Goal: Task Accomplishment & Management: Manage account settings

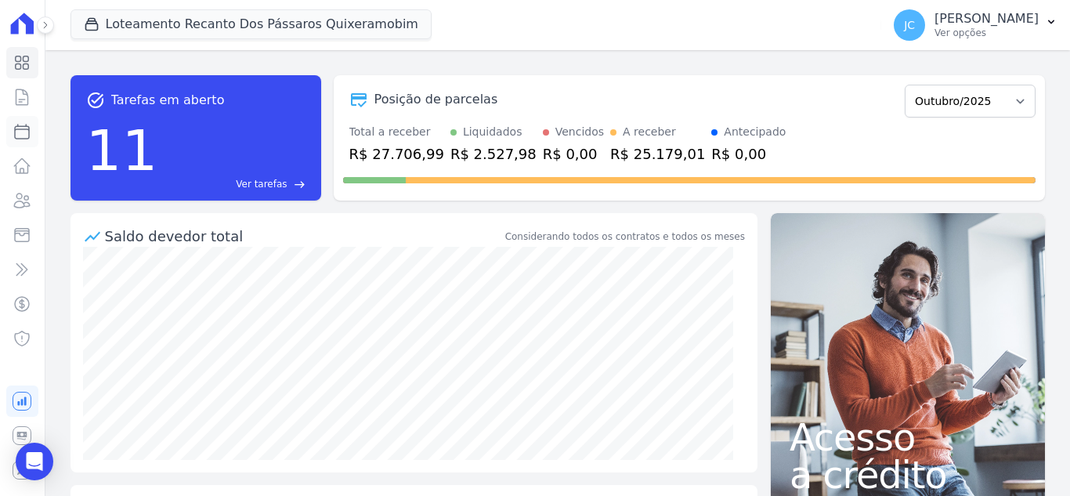
click at [21, 141] on link "Parcelas" at bounding box center [22, 131] width 32 height 31
click at [33, 265] on link "Transferências" at bounding box center [22, 269] width 32 height 31
select select
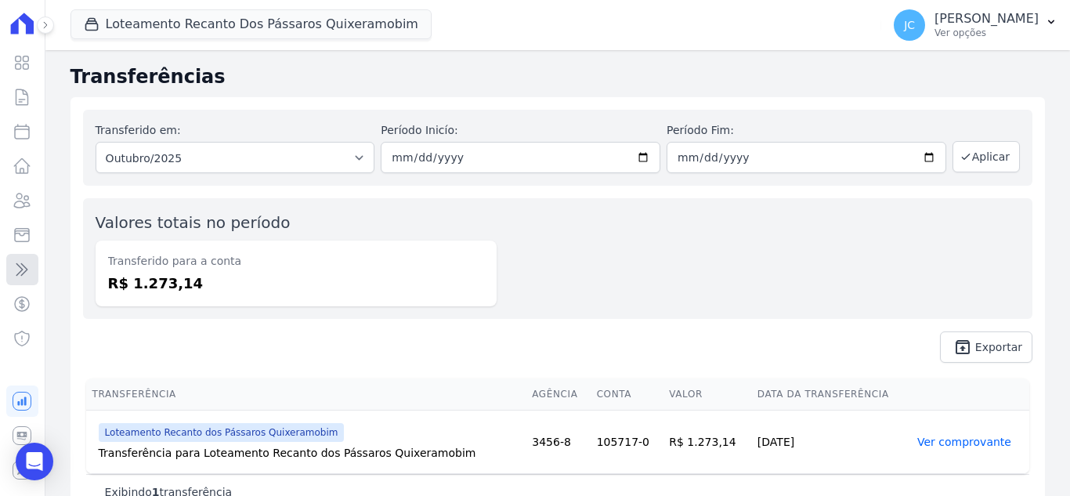
click at [23, 273] on icon at bounding box center [22, 269] width 19 height 19
click at [44, 18] on button at bounding box center [45, 24] width 17 height 17
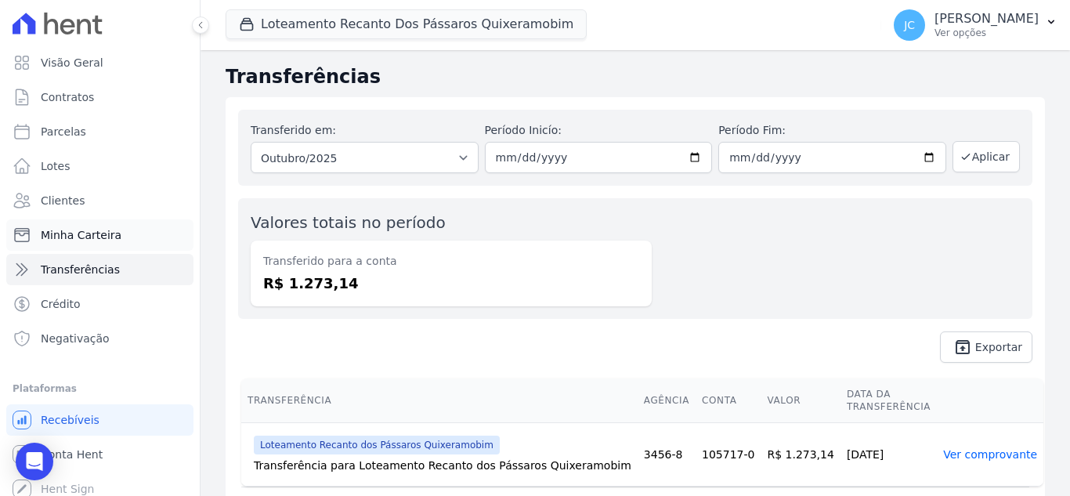
click at [90, 229] on span "Minha Carteira" at bounding box center [81, 235] width 81 height 16
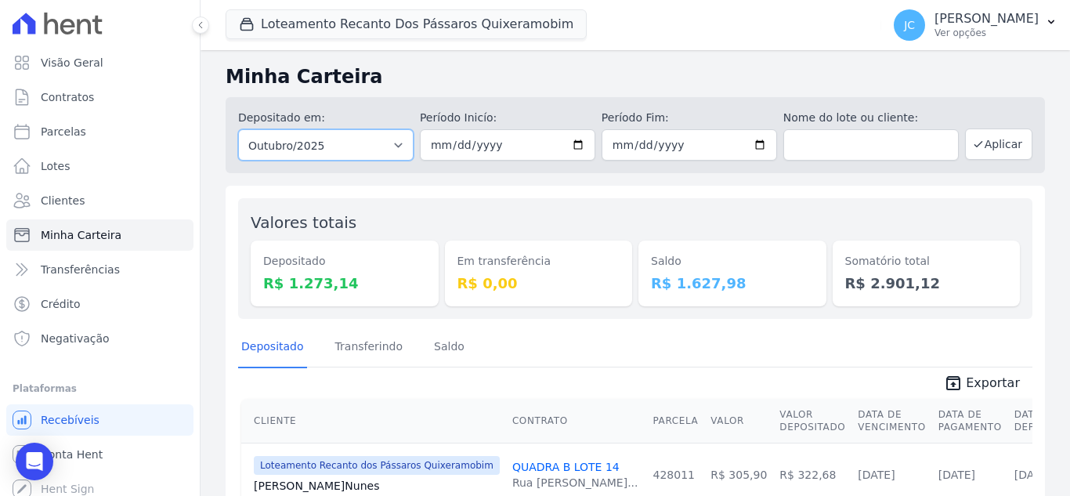
click at [265, 147] on select "Todos os meses Dezembro/2022 [GEOGRAPHIC_DATA]/2023 Fevereiro/2023 Março/2023 A…" at bounding box center [326, 144] width 176 height 31
select select "09/2025"
click at [238, 129] on select "Todos os meses Dezembro/2022 [GEOGRAPHIC_DATA]/2023 Fevereiro/2023 Março/2023 A…" at bounding box center [326, 144] width 176 height 31
click at [194, 26] on button at bounding box center [200, 24] width 17 height 17
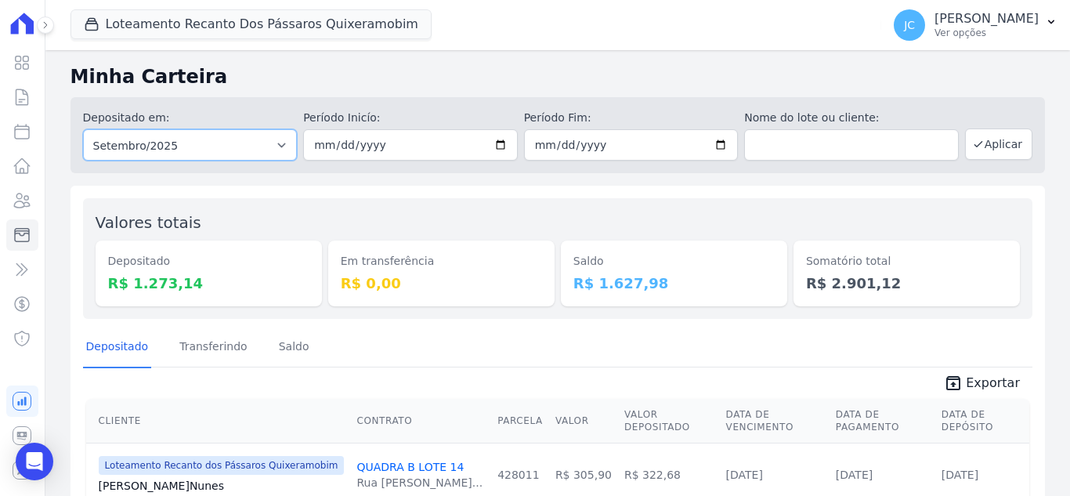
click at [216, 141] on select "Todos os meses Dezembro/2022 [GEOGRAPHIC_DATA]/2023 Fevereiro/2023 Março/2023 A…" at bounding box center [190, 144] width 215 height 31
click at [221, 150] on select "Todos os meses Dezembro/2022 [GEOGRAPHIC_DATA]/2023 Fevereiro/2023 Março/2023 A…" at bounding box center [190, 144] width 215 height 31
click at [974, 140] on icon "button" at bounding box center [979, 144] width 13 height 13
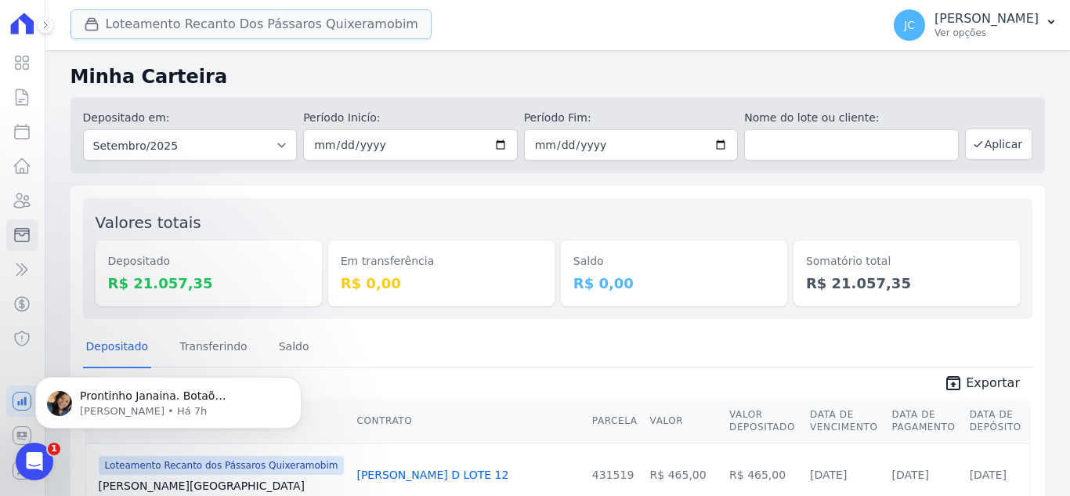
click at [350, 32] on button "Loteamento Recanto Dos Pássaros Quixeramobim" at bounding box center [251, 24] width 361 height 30
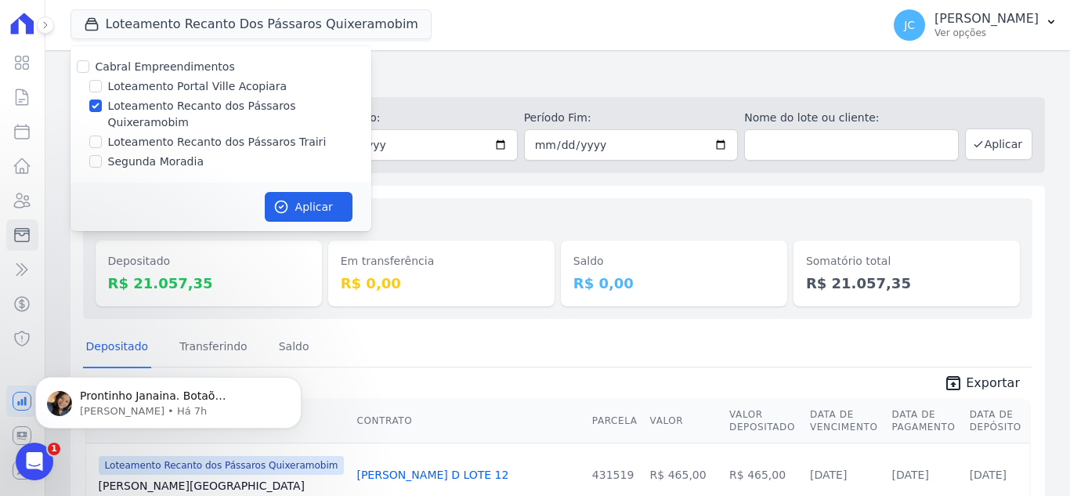
click at [222, 101] on label "Loteamento Recanto dos Pássaros Quixeramobim" at bounding box center [239, 114] width 263 height 33
click at [102, 101] on input "Loteamento Recanto dos Pássaros Quixeramobim" at bounding box center [95, 106] width 13 height 13
checkbox input "false"
click at [219, 134] on label "Loteamento Recanto dos Pássaros Trairi" at bounding box center [217, 142] width 219 height 16
click at [102, 136] on input "Loteamento Recanto dos Pássaros Trairi" at bounding box center [95, 142] width 13 height 13
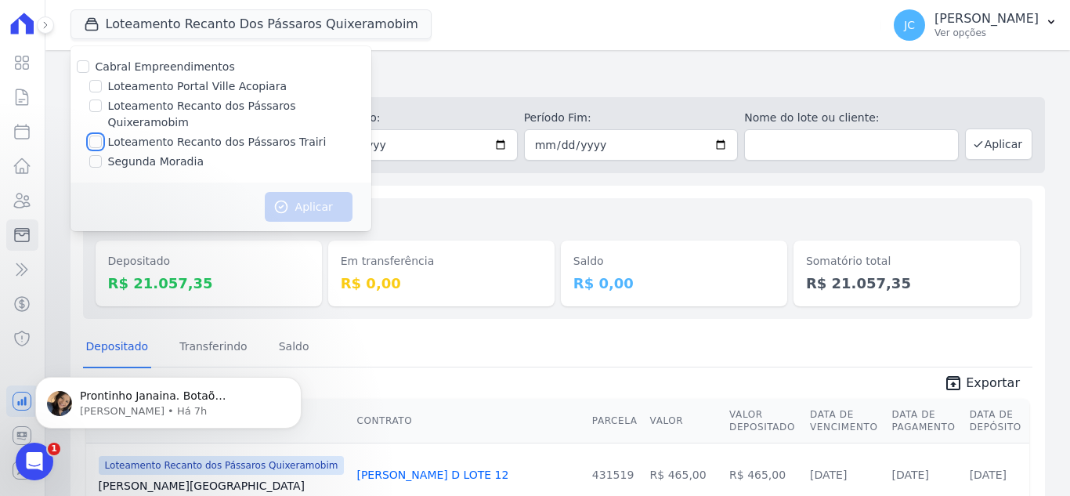
checkbox input "true"
click at [288, 199] on icon "button" at bounding box center [281, 207] width 16 height 16
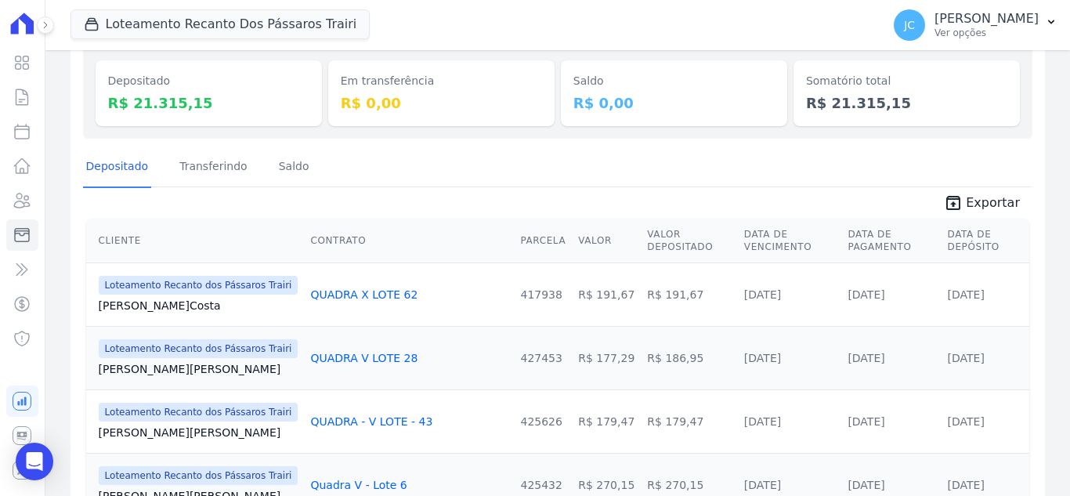
scroll to position [157, 0]
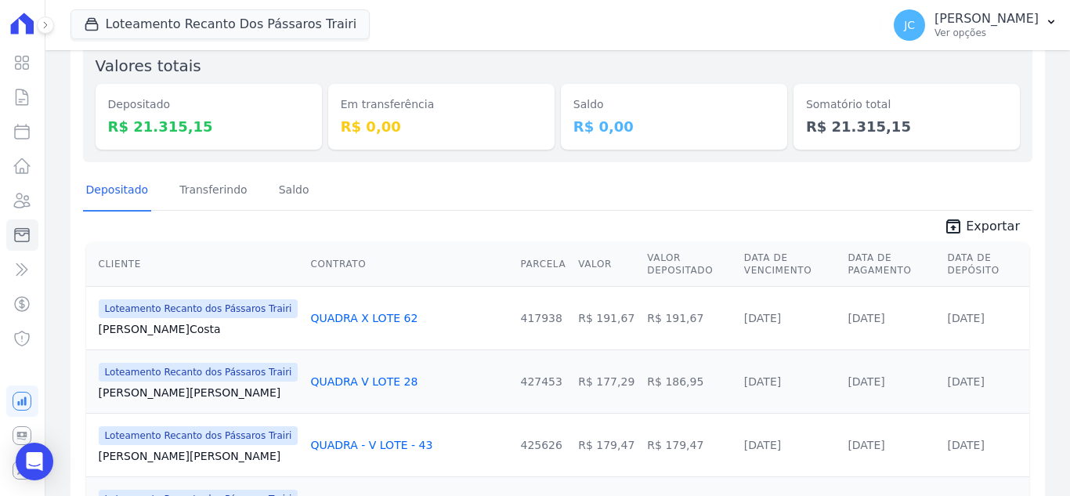
click at [198, 4] on div "Loteamento Recanto Dos Pássaros Trairi Cabral Empreendimentos Loteamento Portal…" at bounding box center [474, 25] width 806 height 52
click at [193, 15] on button "Loteamento Recanto Dos Pássaros Trairi" at bounding box center [221, 24] width 300 height 30
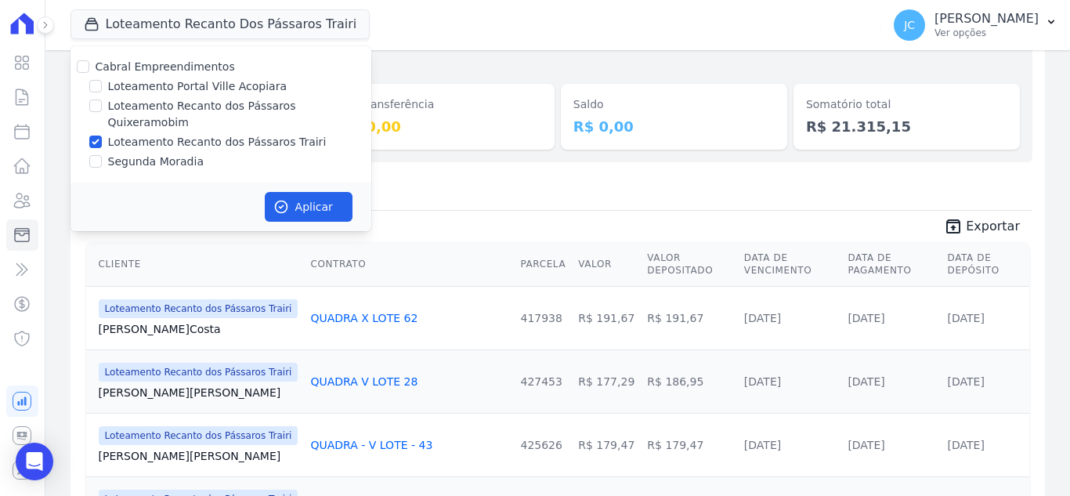
click at [138, 107] on label "Loteamento Recanto dos Pássaros Quixeramobim" at bounding box center [239, 114] width 263 height 33
click at [102, 107] on input "Loteamento Recanto dos Pássaros Quixeramobim" at bounding box center [95, 106] width 13 height 13
checkbox input "true"
click at [137, 134] on label "Loteamento Recanto dos Pássaros Trairi" at bounding box center [217, 142] width 219 height 16
click at [102, 136] on input "Loteamento Recanto dos Pássaros Trairi" at bounding box center [95, 142] width 13 height 13
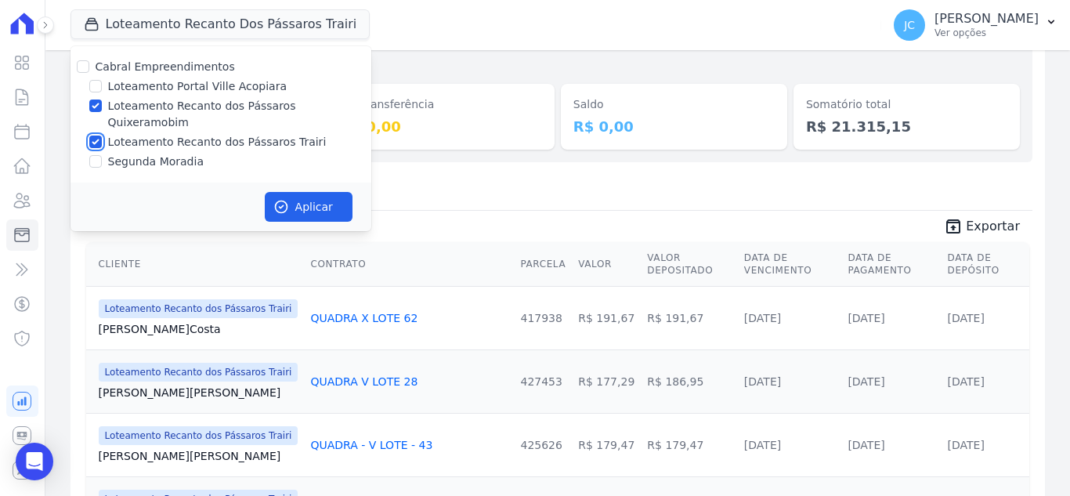
checkbox input "false"
click at [301, 192] on button "Aplicar" at bounding box center [309, 207] width 88 height 30
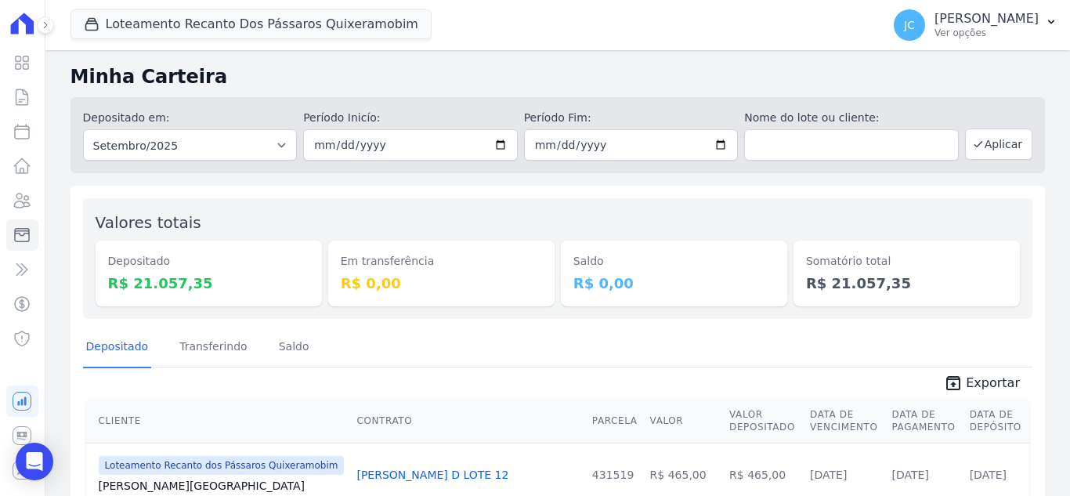
drag, startPoint x: 777, startPoint y: 153, endPoint x: 564, endPoint y: 110, distance: 216.5
